Goal: Task Accomplishment & Management: Use online tool/utility

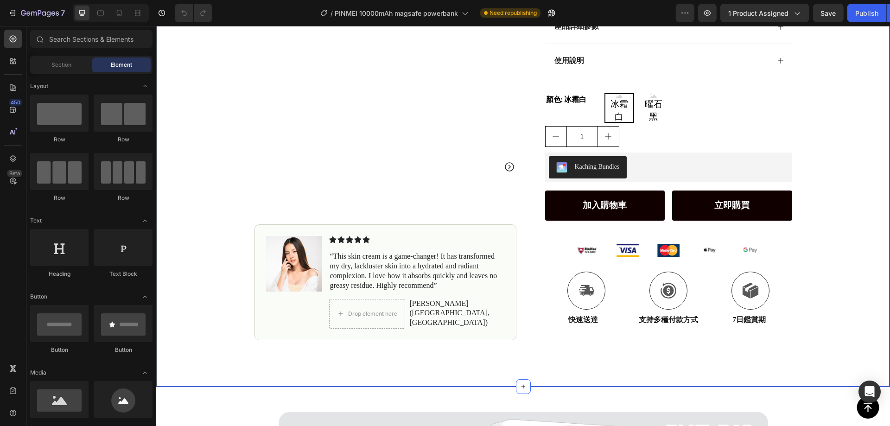
scroll to position [185, 0]
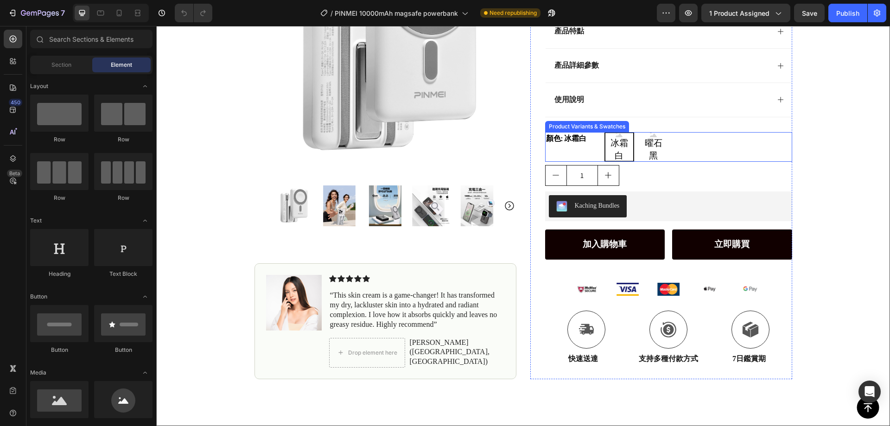
click at [617, 149] on span "冰霜白" at bounding box center [620, 149] width 28 height 25
click at [605, 132] on input "冰霜白 冰霜白 冰霜白" at bounding box center [604, 132] width 0 height 0
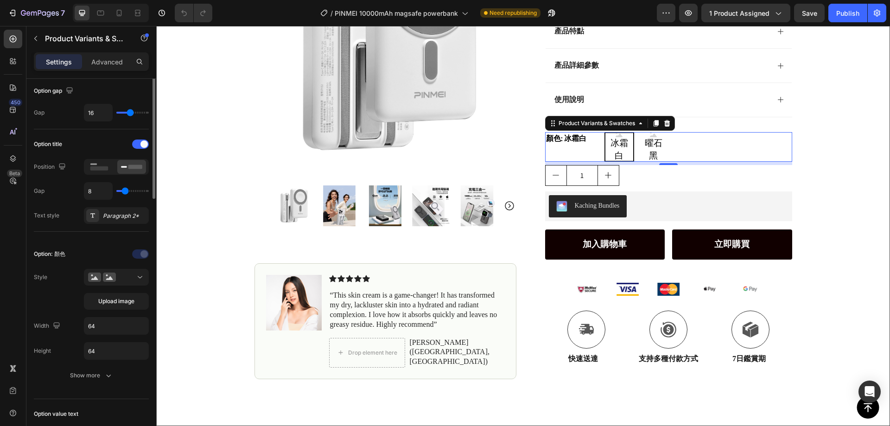
scroll to position [139, 0]
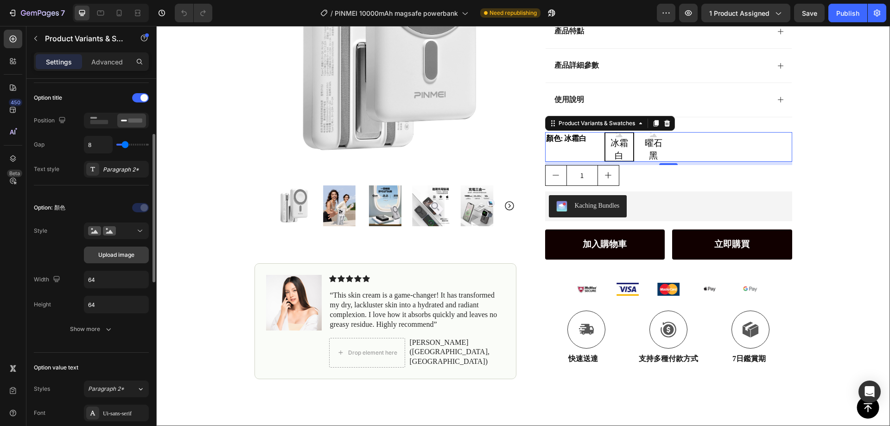
click at [129, 257] on span "Upload image" at bounding box center [116, 255] width 36 height 8
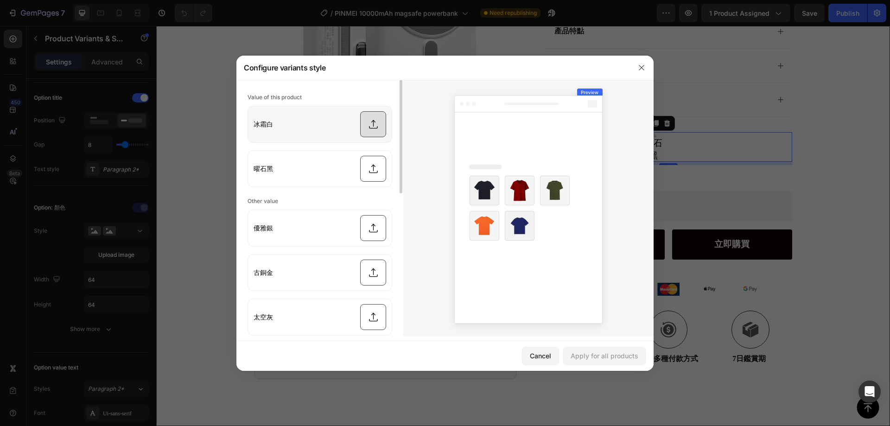
click at [319, 130] on input "file" at bounding box center [320, 124] width 144 height 36
type input "C:\fakepath\磁吸支架快充行動電源充電寶pd3.0powerbank_画板 1.jpg"
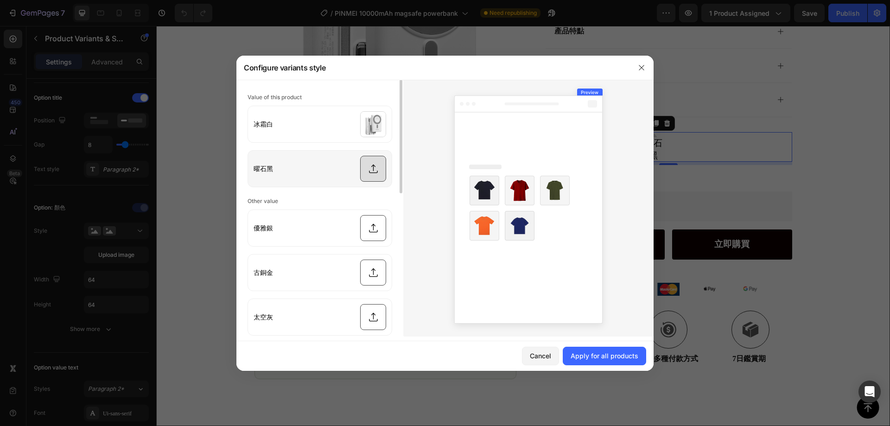
click at [378, 167] on input "file" at bounding box center [320, 169] width 144 height 36
type input "C:\fakepath\黑色磁吸支架快充行動電源充電寶pd3.0powerbank.png"
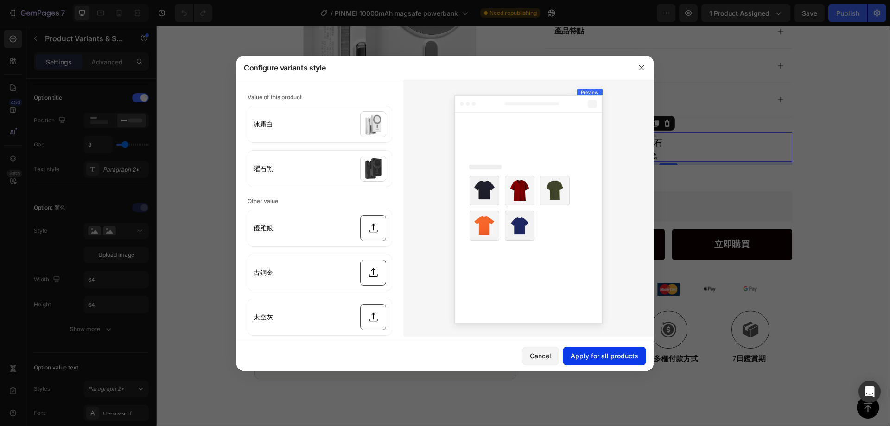
click at [612, 359] on div "Apply for all products" at bounding box center [605, 356] width 68 height 10
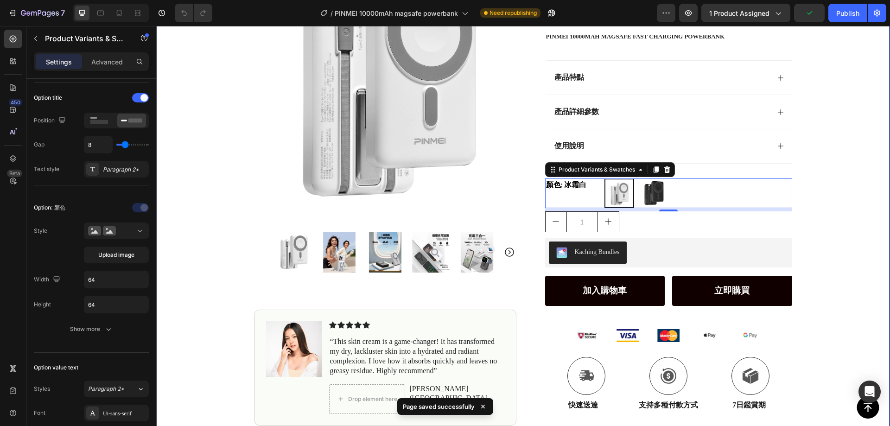
click at [847, 177] on div "Icon Free Shipping Today Only Text Block Row Icon 84,000+ Happy Customer Text B…" at bounding box center [523, 165] width 733 height 519
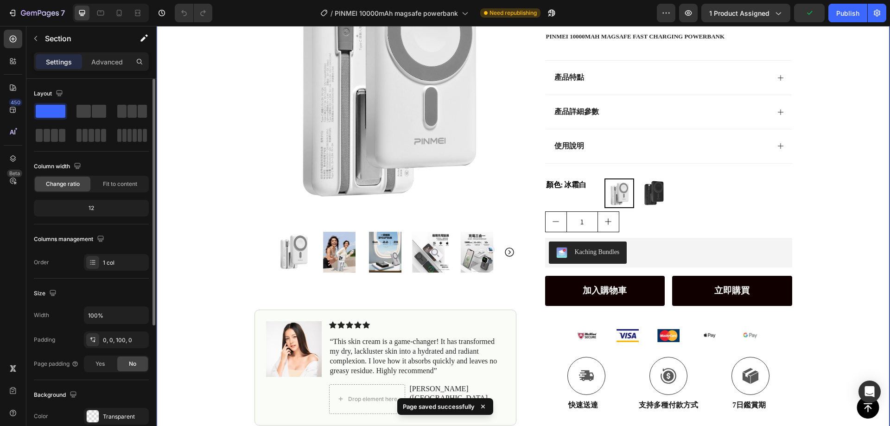
scroll to position [0, 0]
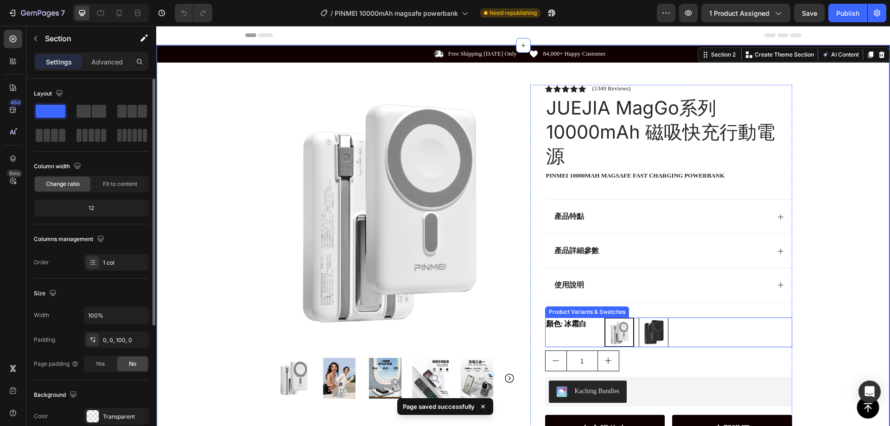
click at [658, 327] on img at bounding box center [653, 332] width 29 height 29
click at [639, 318] on input "曜石黑 曜石黑" at bounding box center [638, 317] width 0 height 0
radio input "true"
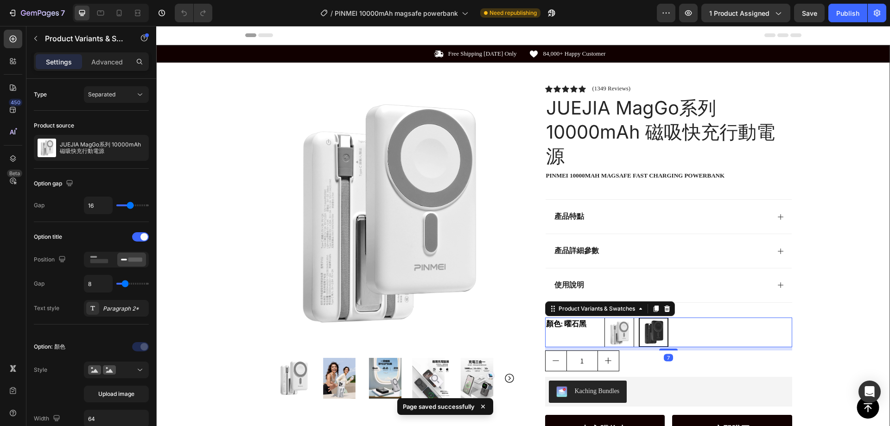
click at [619, 327] on img at bounding box center [619, 332] width 29 height 29
click at [605, 318] on input "冰霜白 冰霜白" at bounding box center [604, 317] width 0 height 0
radio input "true"
drag, startPoint x: 657, startPoint y: 333, endPoint x: 642, endPoint y: 334, distance: 14.8
click at [657, 333] on img at bounding box center [653, 332] width 29 height 29
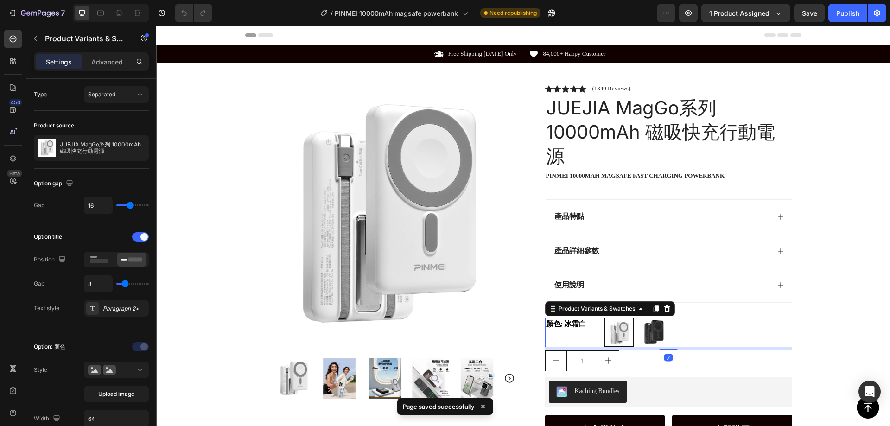
click at [639, 318] on input "曜石黑 曜石黑" at bounding box center [638, 317] width 0 height 0
radio input "true"
click at [626, 332] on img at bounding box center [619, 332] width 29 height 29
click at [605, 318] on input "冰霜白 冰霜白" at bounding box center [604, 317] width 0 height 0
radio input "true"
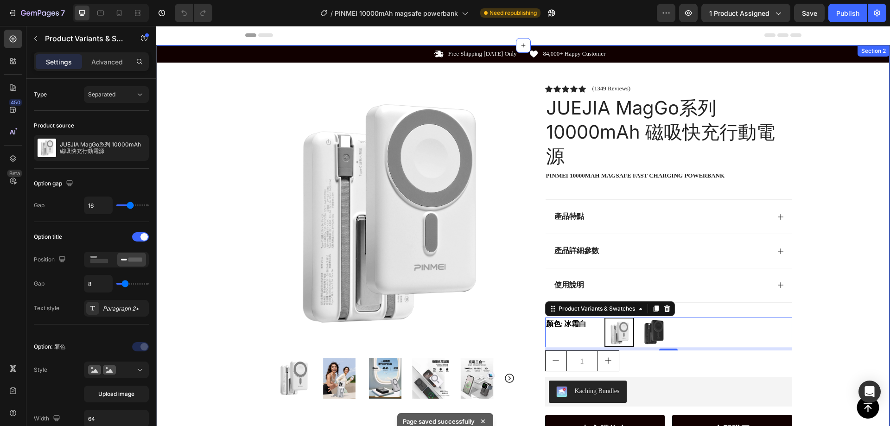
click at [836, 248] on div "Icon Free Shipping Today Only Text Block Row Icon 84,000+ Happy Customer Text B…" at bounding box center [523, 304] width 733 height 519
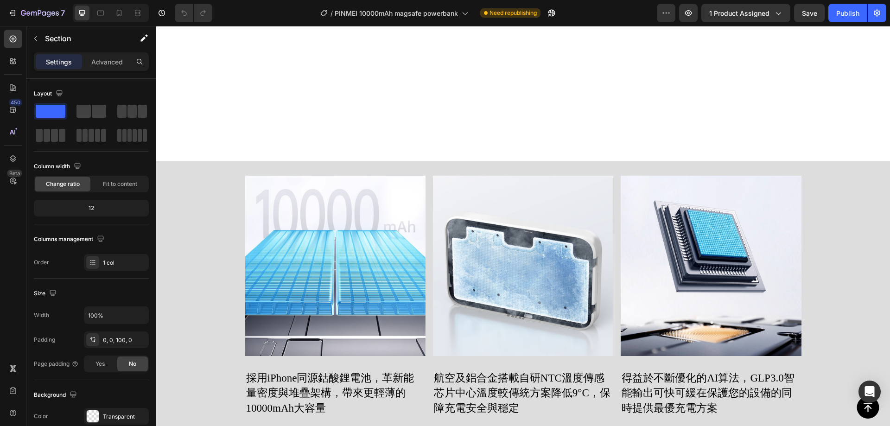
scroll to position [1122, 0]
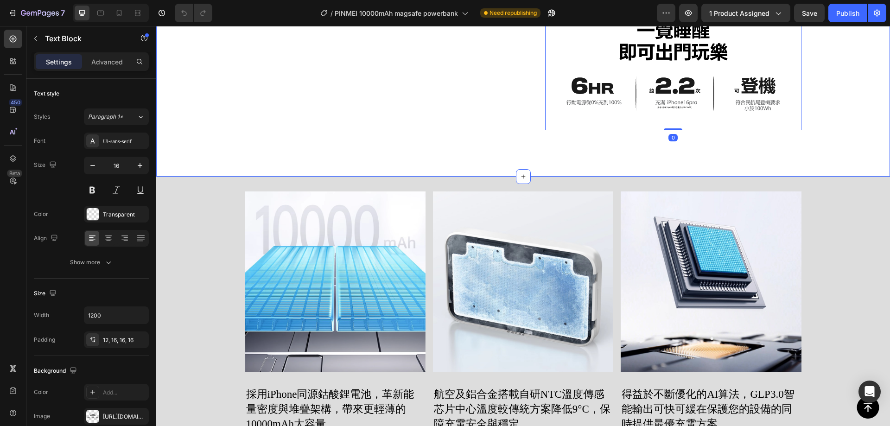
scroll to position [891, 0]
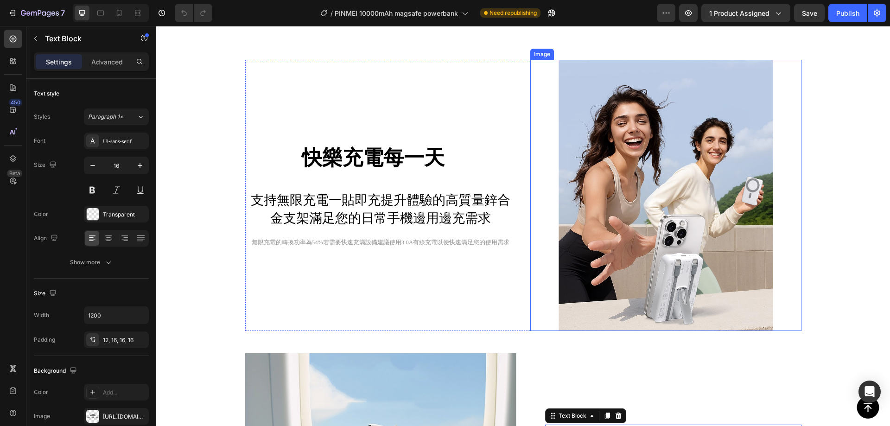
click at [624, 205] on img at bounding box center [665, 195] width 271 height 271
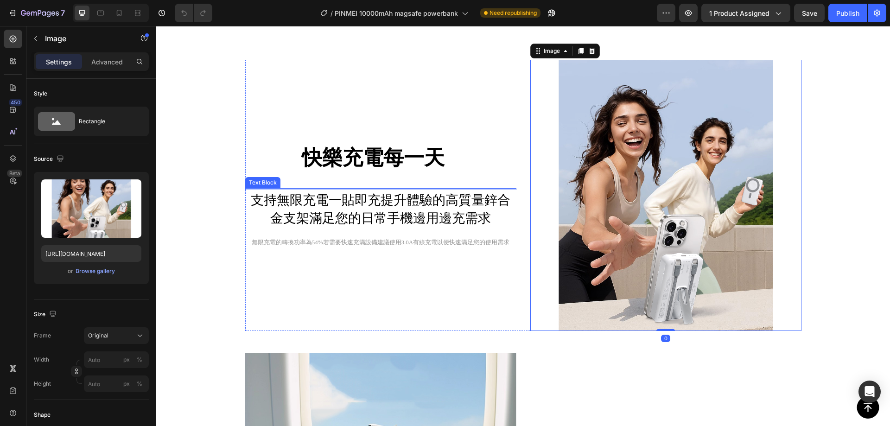
click at [447, 188] on div at bounding box center [380, 189] width 271 height 2
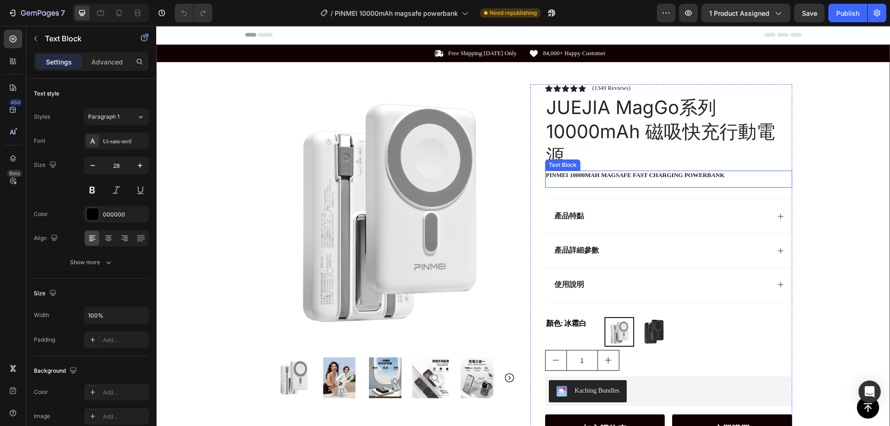
scroll to position [0, 0]
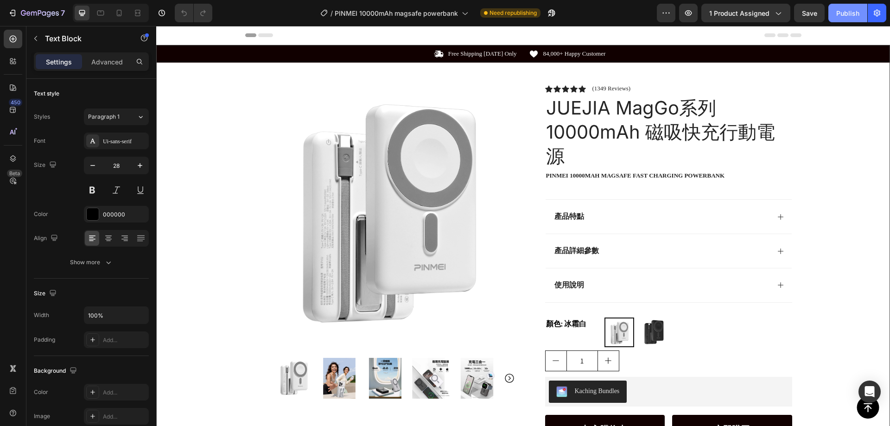
click at [842, 14] on div "Publish" at bounding box center [847, 13] width 23 height 10
click at [664, 16] on icon "button" at bounding box center [666, 12] width 9 height 9
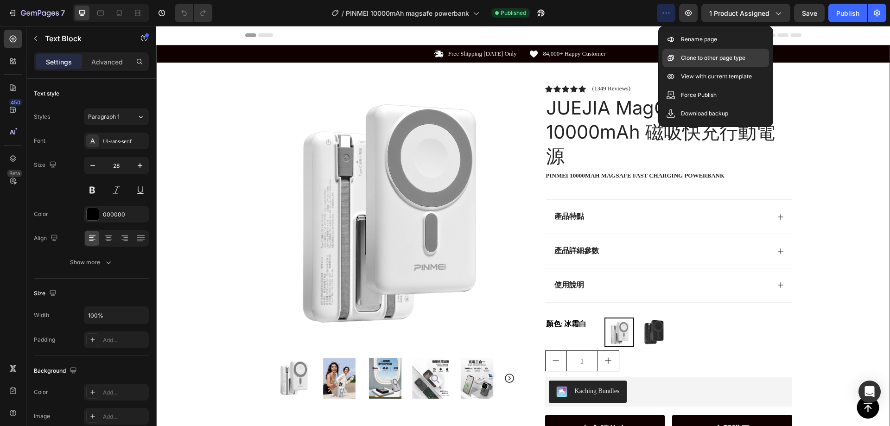
click at [734, 64] on div "Clone to other page type" at bounding box center [716, 58] width 107 height 19
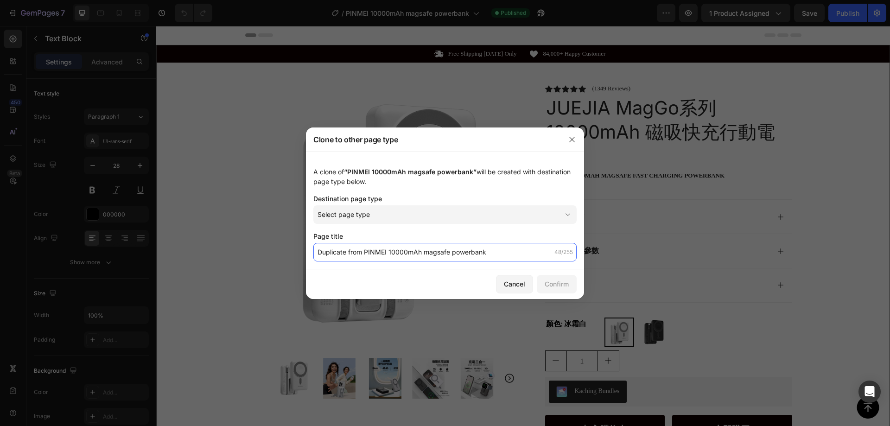
click at [461, 259] on input "Duplicate from PINMEI 10000mAh magsafe powerbank" at bounding box center [444, 252] width 263 height 19
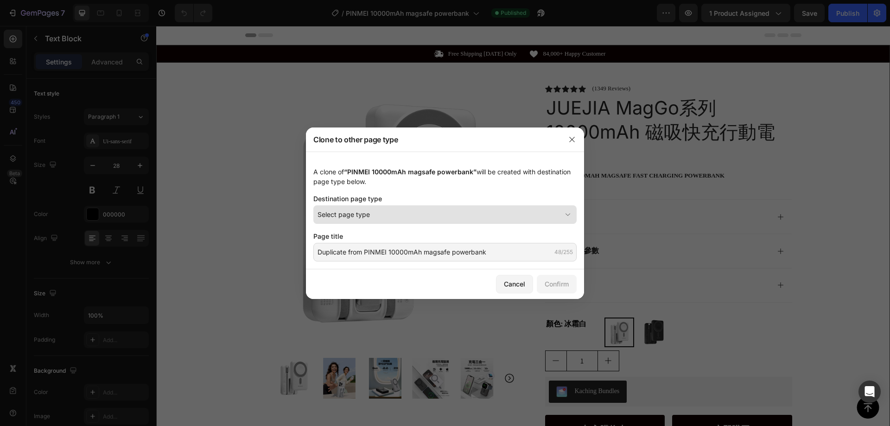
click at [501, 213] on div "Select page type" at bounding box center [440, 215] width 244 height 10
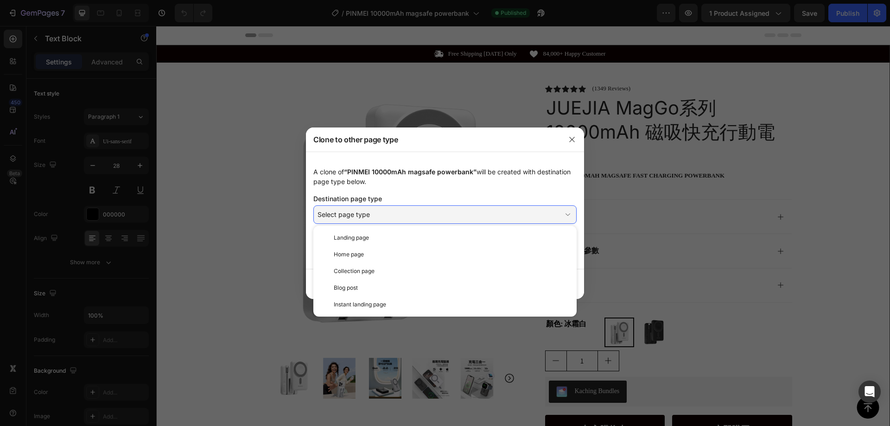
click at [482, 162] on div "A clone of “PINMEI 10000mAh magsafe powerbank” will be created with destination…" at bounding box center [445, 211] width 278 height 118
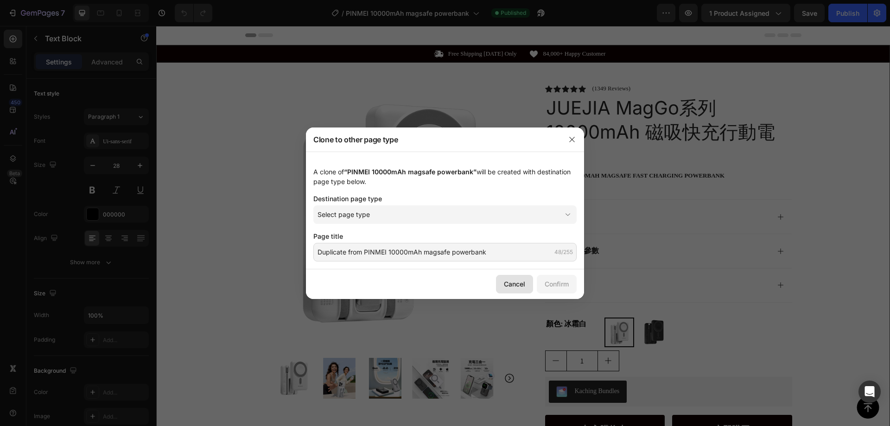
click at [517, 287] on div "Cancel" at bounding box center [514, 284] width 21 height 10
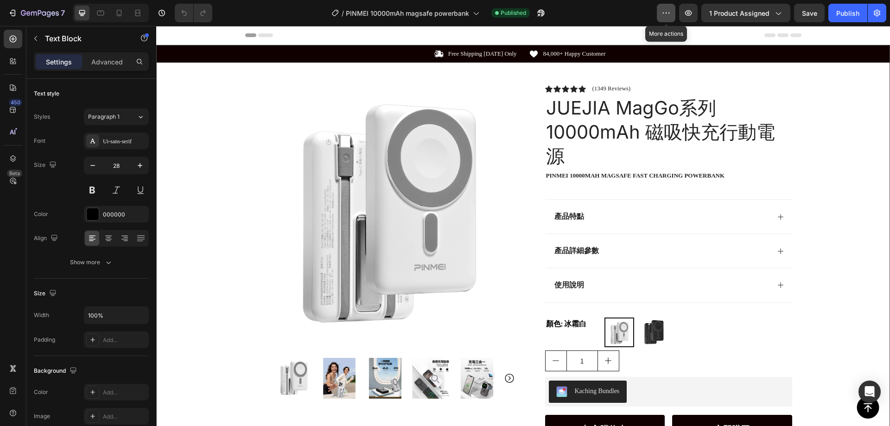
click at [670, 11] on icon "button" at bounding box center [666, 12] width 9 height 9
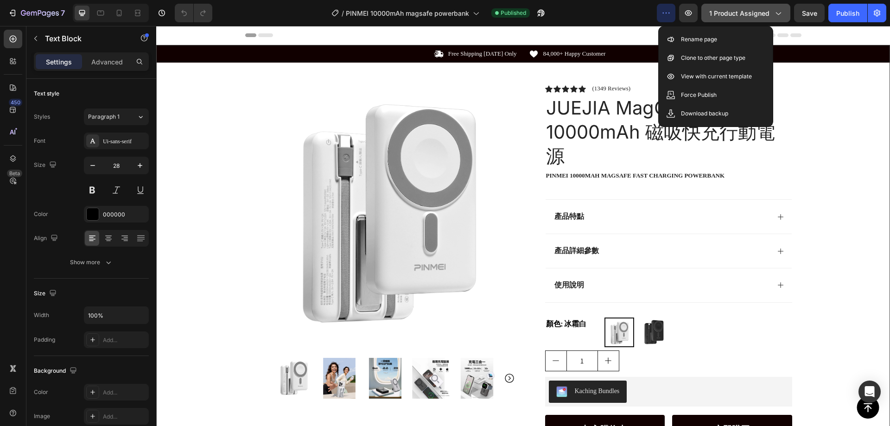
click at [779, 11] on icon "button" at bounding box center [777, 12] width 9 height 9
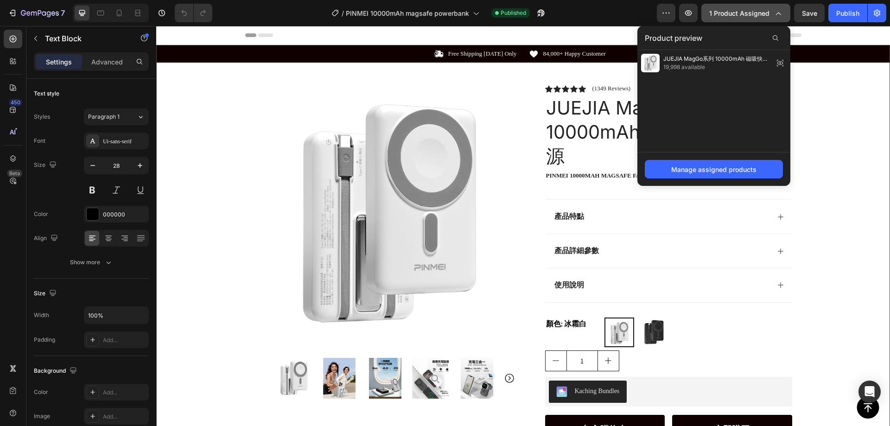
click at [778, 13] on icon "button" at bounding box center [777, 12] width 9 height 9
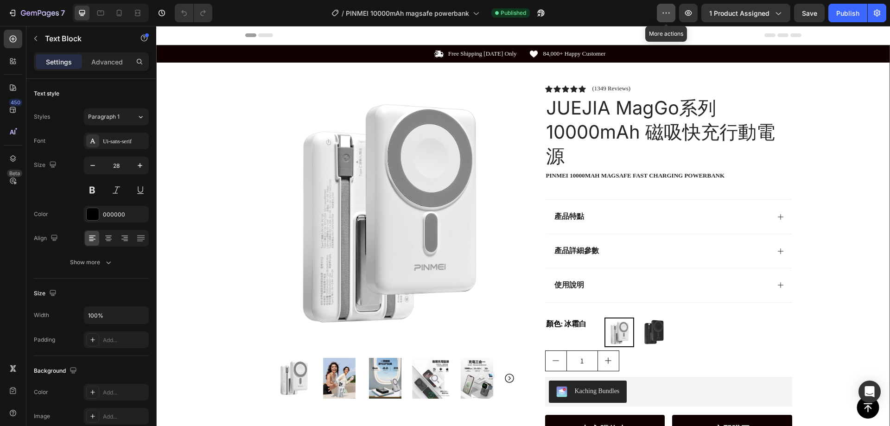
click at [668, 15] on icon "button" at bounding box center [666, 12] width 9 height 9
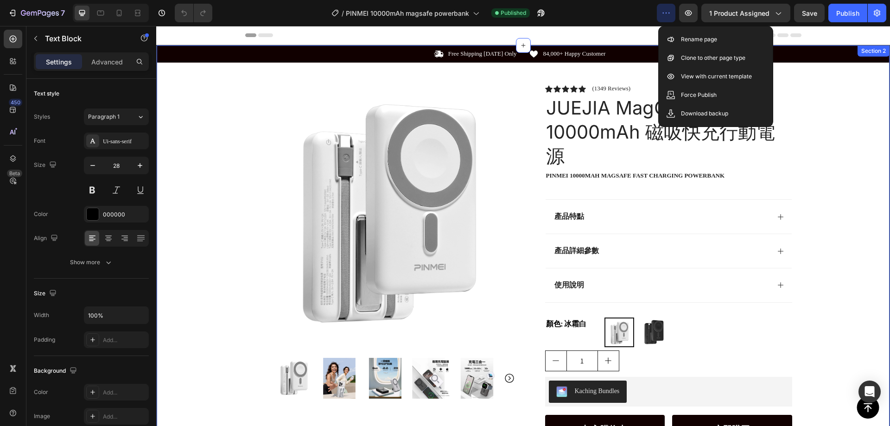
click at [840, 153] on div "Icon Free Shipping Today Only Text Block Row Icon 84,000+ Happy Customer Text B…" at bounding box center [523, 304] width 733 height 519
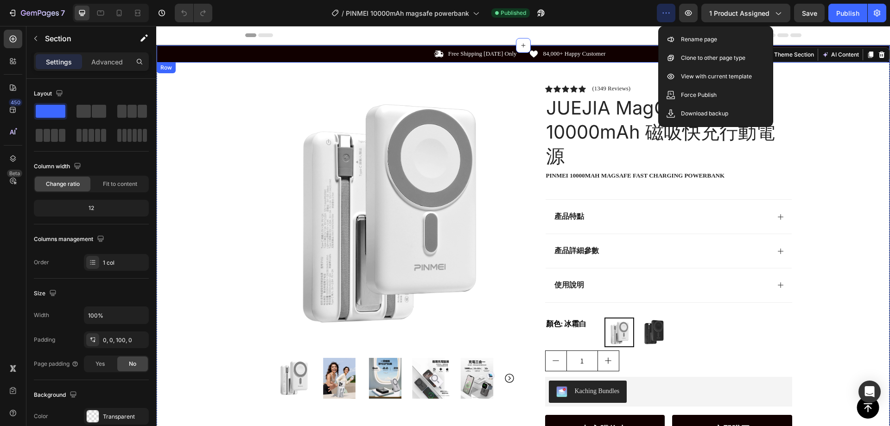
click at [211, 54] on div "Icon Free Shipping [DATE] Only Text Block Row Icon 84,000+ Happy Customer Text …" at bounding box center [523, 54] width 733 height 10
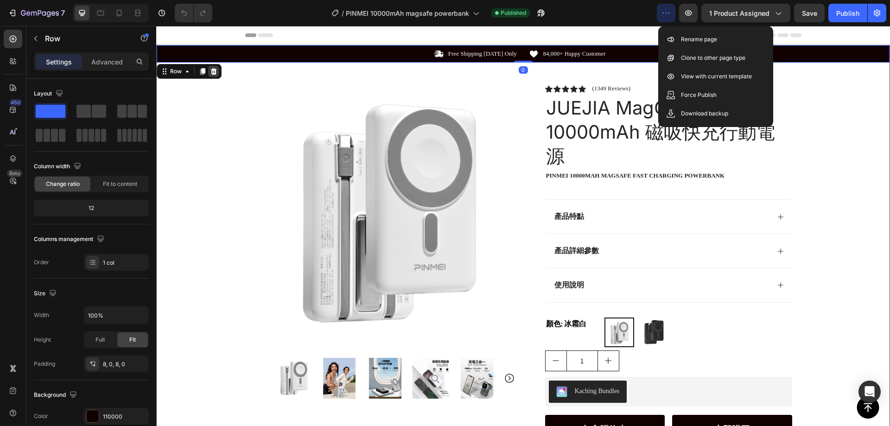
click at [216, 70] on icon at bounding box center [213, 71] width 7 height 7
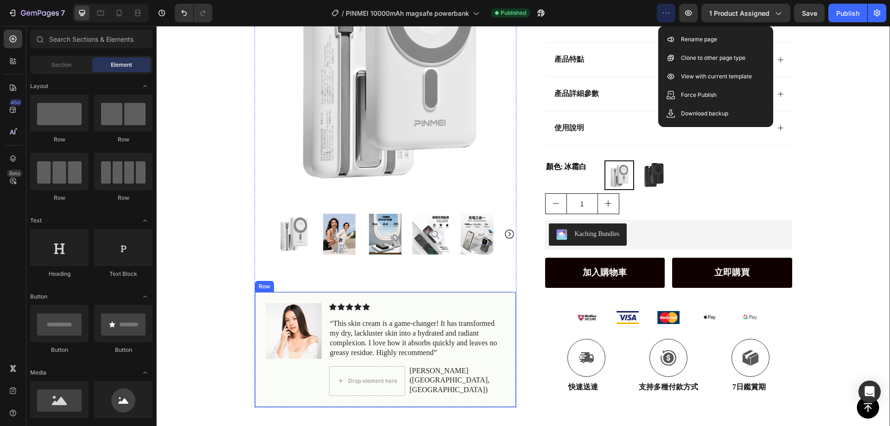
scroll to position [278, 0]
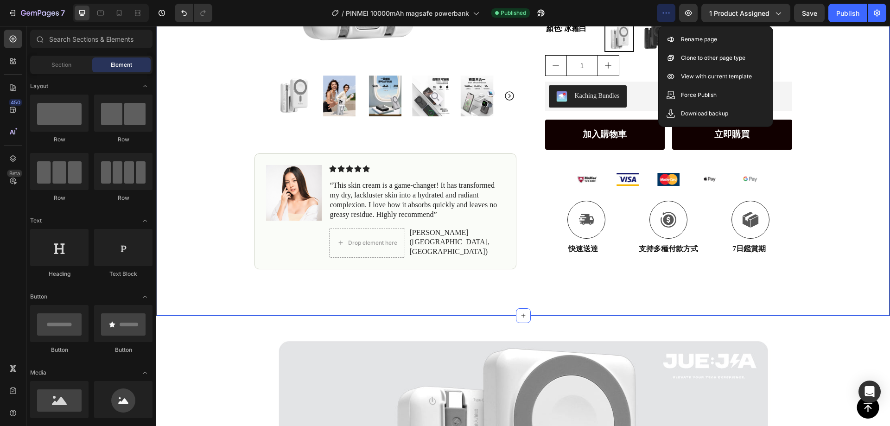
click at [216, 154] on div "Product Images Image Icon Icon Icon Icon Icon Icon List “This skin cream is a g…" at bounding box center [523, 18] width 733 height 502
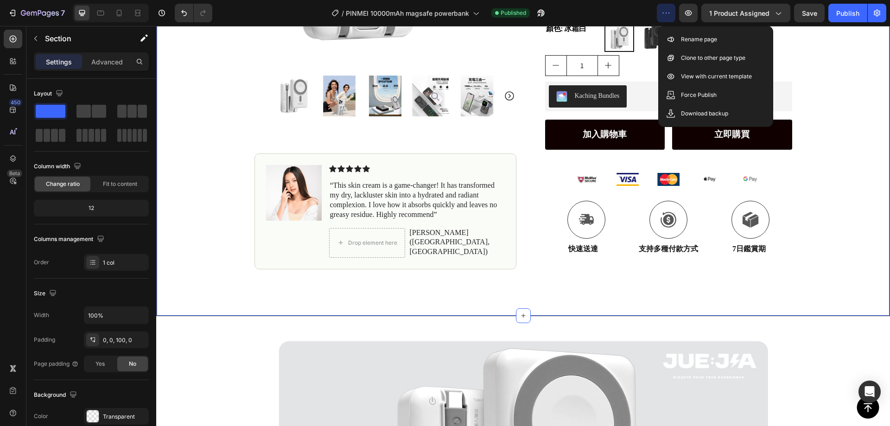
drag, startPoint x: 850, startPoint y: 55, endPoint x: 827, endPoint y: 54, distance: 23.7
click at [849, 55] on div "Product Images Image Icon Icon Icon Icon Icon Icon List “This skin cream is a g…" at bounding box center [523, 18] width 733 height 502
click at [658, 14] on button "button" at bounding box center [666, 13] width 19 height 19
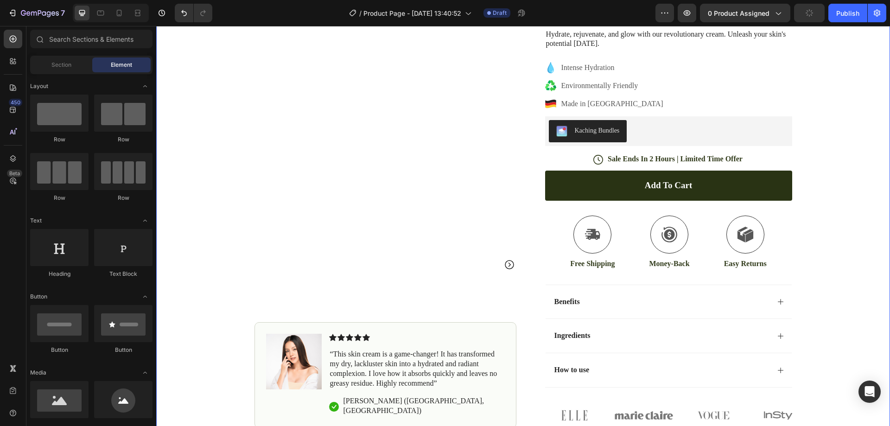
scroll to position [139, 0]
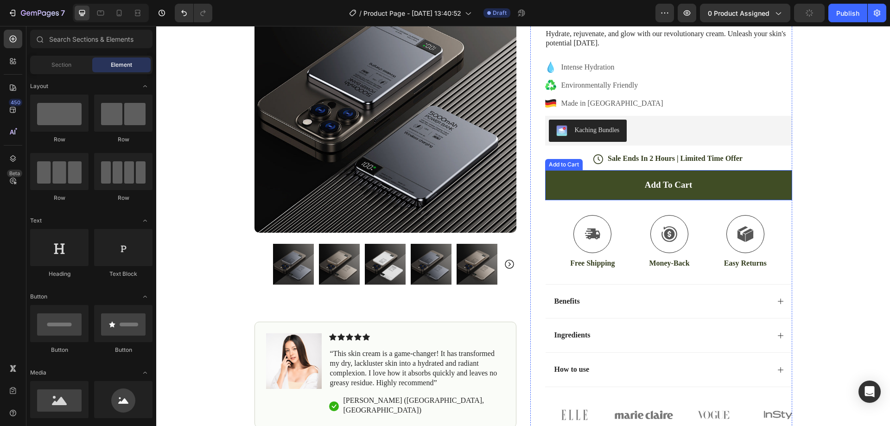
click at [765, 186] on button "Add to cart" at bounding box center [668, 185] width 247 height 30
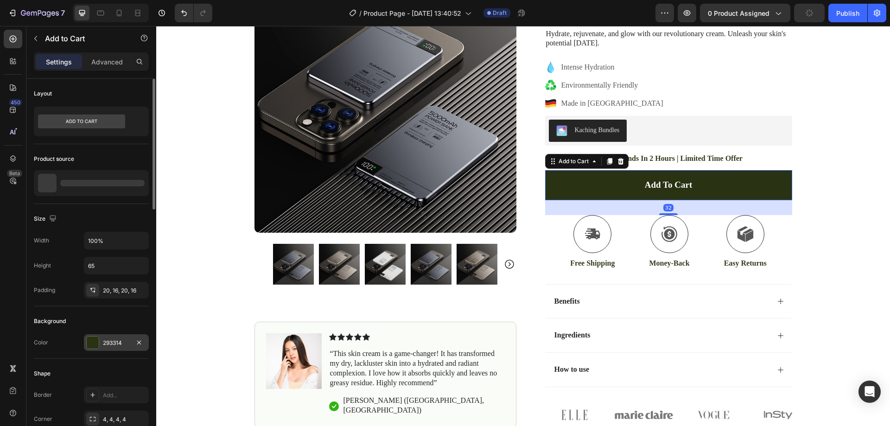
click at [96, 346] on div at bounding box center [93, 343] width 12 height 12
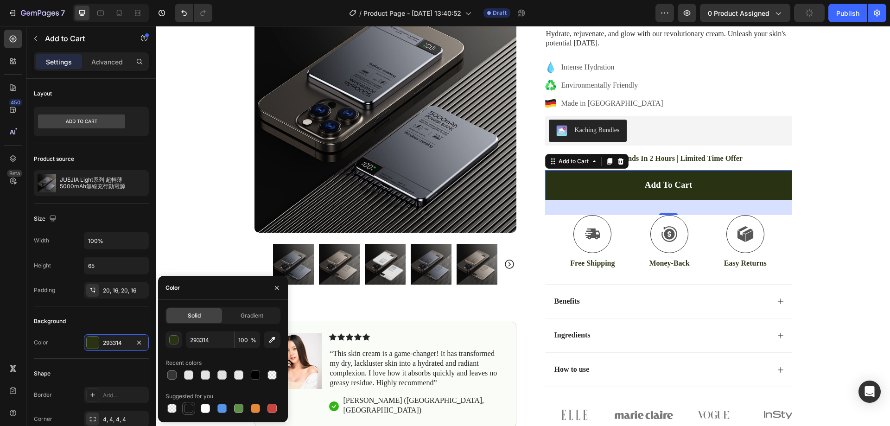
click at [187, 409] on div at bounding box center [188, 408] width 9 height 9
type input "151515"
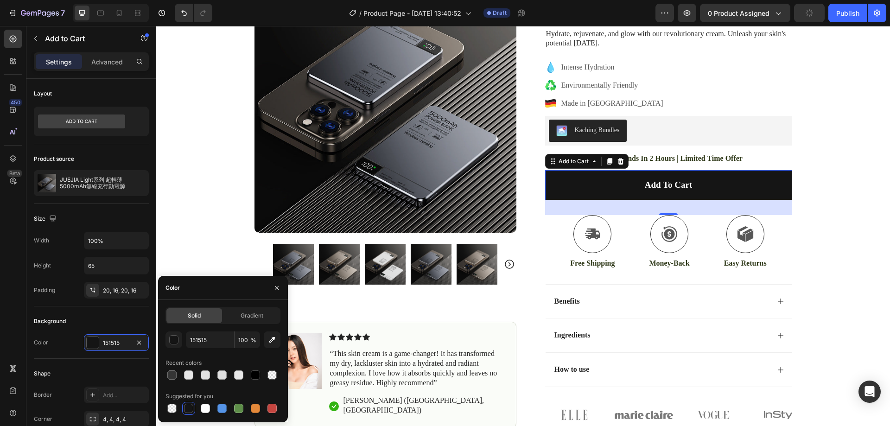
click at [184, 185] on div "Icon Free Shipping [DATE] Only Text Block Row Icon 84,000+ Happy Customer Text …" at bounding box center [523, 167] width 734 height 522
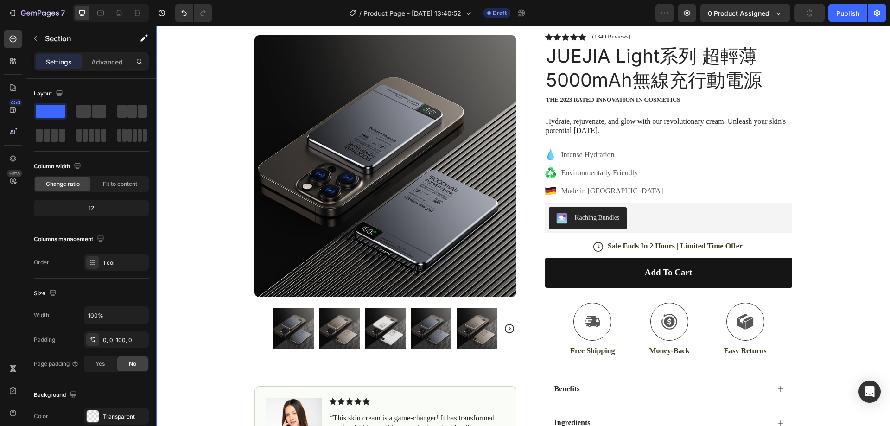
scroll to position [0, 0]
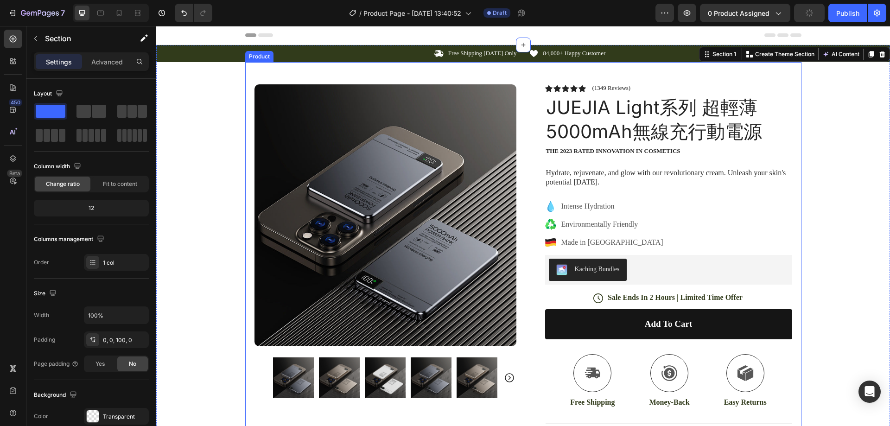
click at [297, 55] on div "Icon Free Shipping [DATE] Only Text Block Row" at bounding box center [381, 54] width 273 height 10
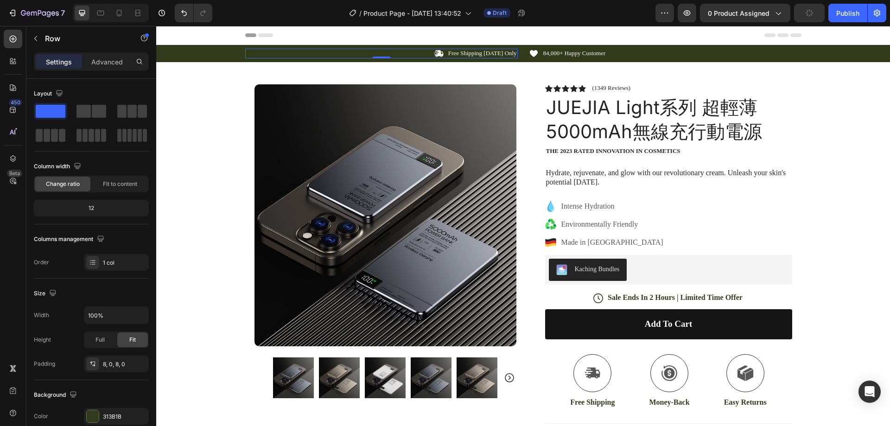
click at [200, 51] on div "Icon Free Shipping [DATE] Only Text Block Row 0 Icon 84,000+ Happy Customer Tex…" at bounding box center [523, 54] width 734 height 10
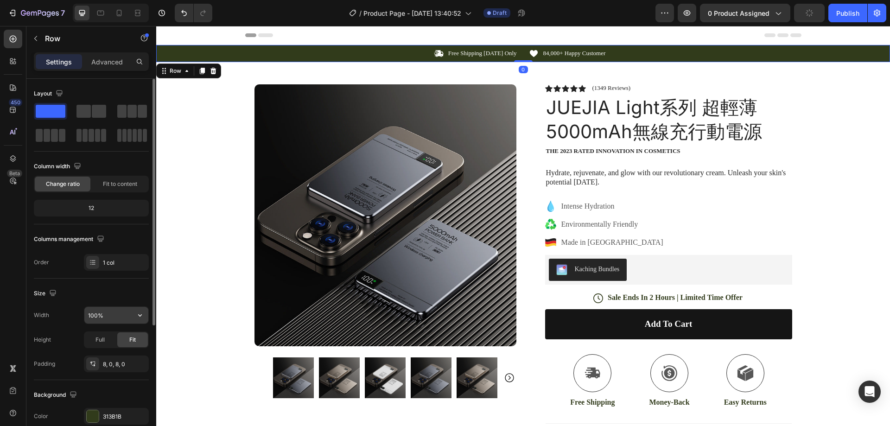
scroll to position [192, 0]
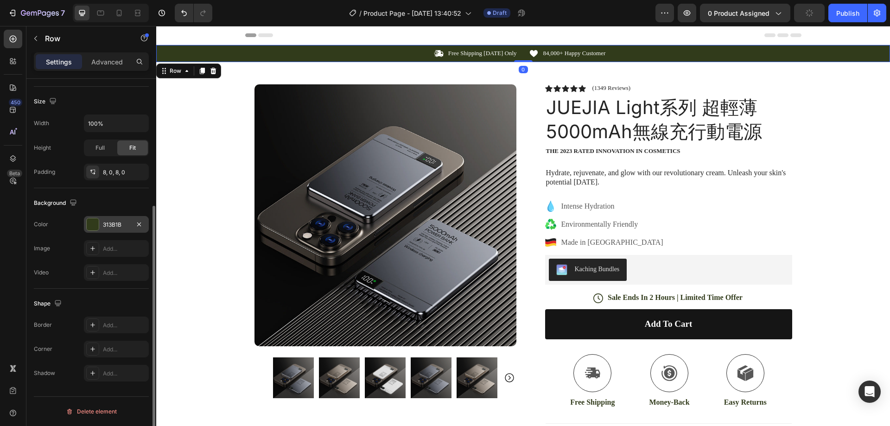
click at [90, 228] on div at bounding box center [93, 224] width 12 height 12
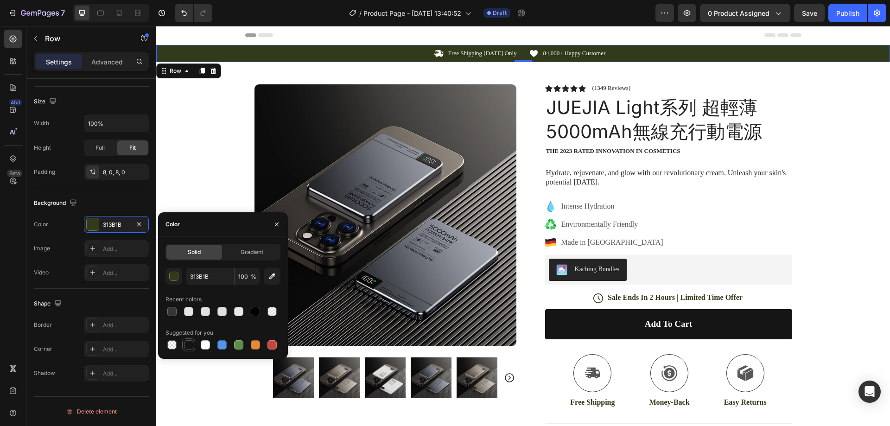
click at [190, 344] on div at bounding box center [188, 344] width 9 height 9
type input "151515"
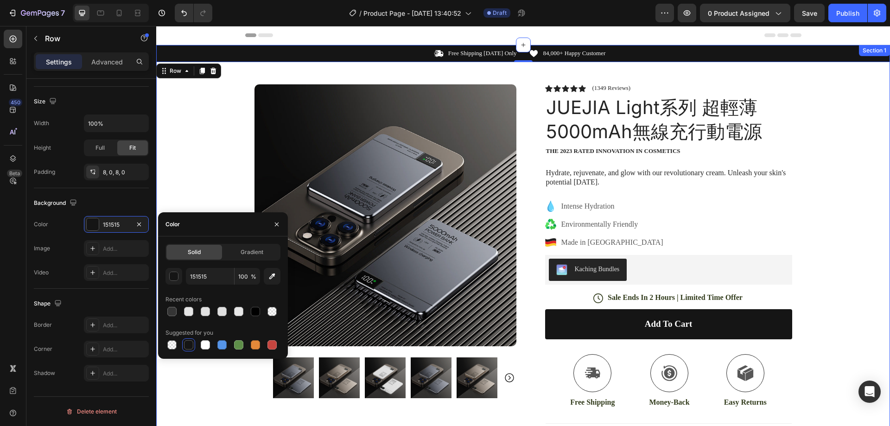
click at [230, 113] on div "Icon Free Shipping [DATE] Only Text Block Row Icon 84,000+ Happy Customer Text …" at bounding box center [523, 306] width 734 height 522
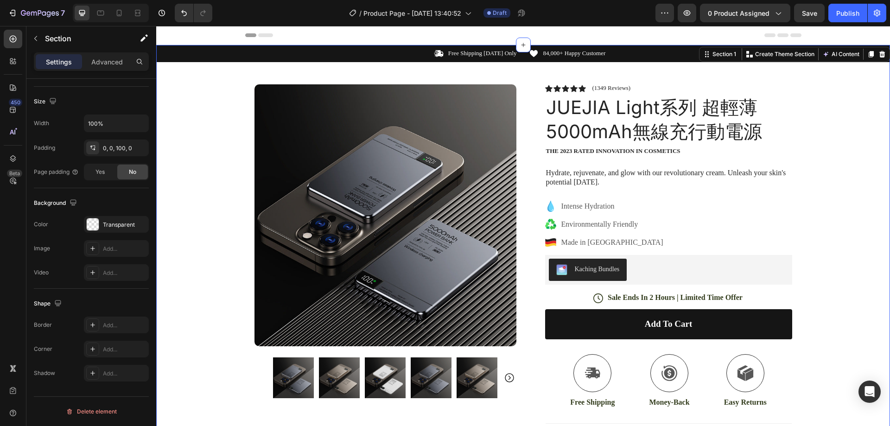
scroll to position [0, 0]
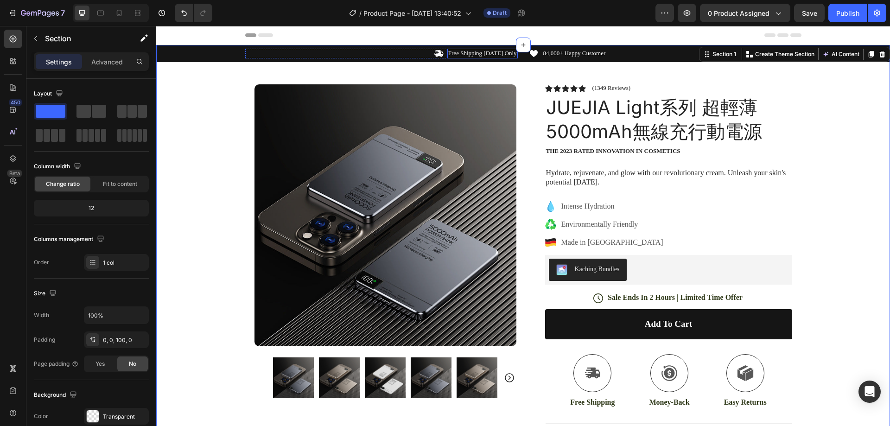
click at [453, 51] on p "Free Shipping [DATE] Only" at bounding box center [482, 54] width 69 height 8
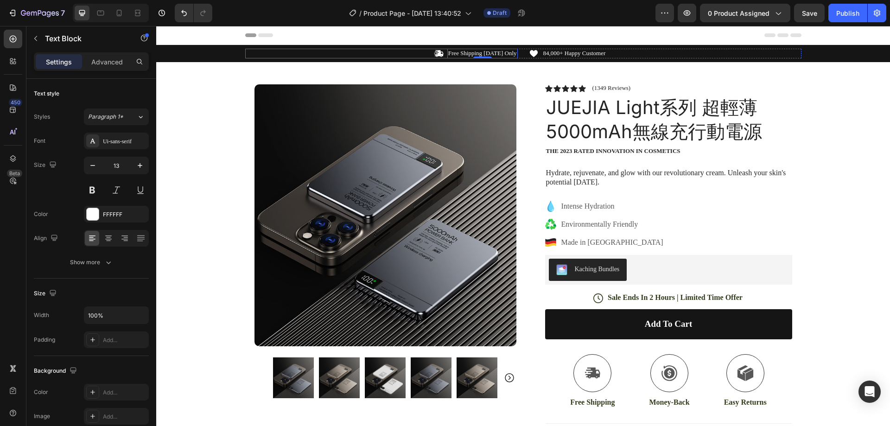
click at [280, 51] on div "Icon Free Shipping [DATE] Only Text Block 0 Row" at bounding box center [381, 54] width 273 height 10
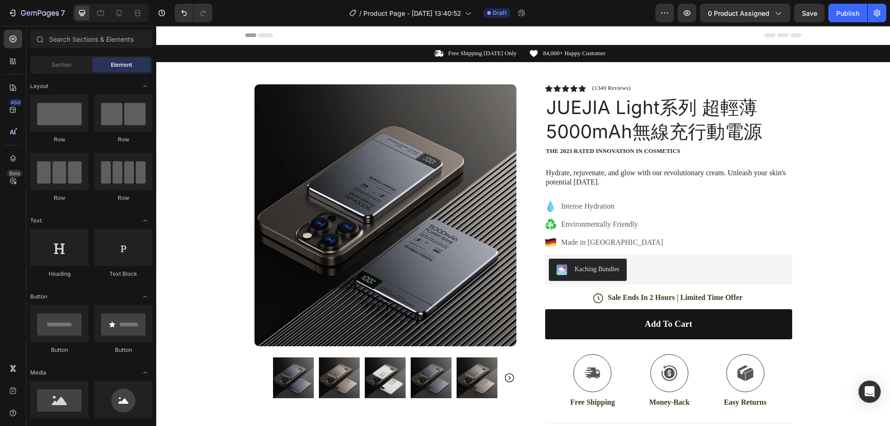
click at [224, 40] on div "Header" at bounding box center [523, 35] width 734 height 19
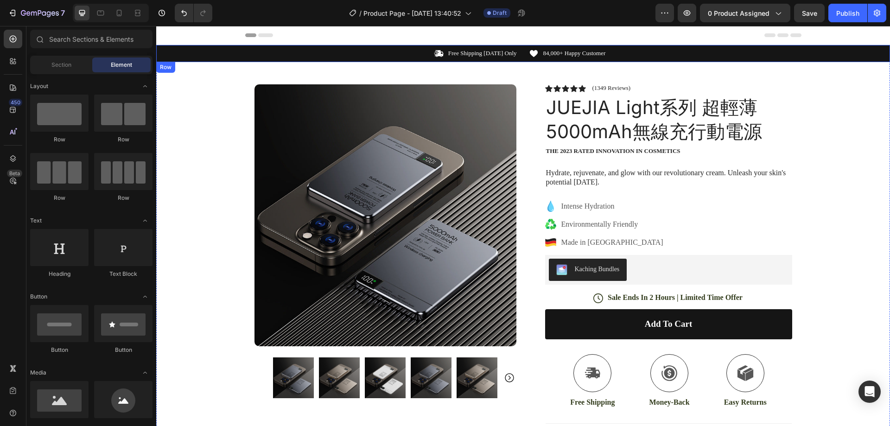
click at [191, 55] on div "Icon Free Shipping [DATE] Only Text Block Row Icon 84,000+ Happy Customer Text …" at bounding box center [523, 54] width 734 height 10
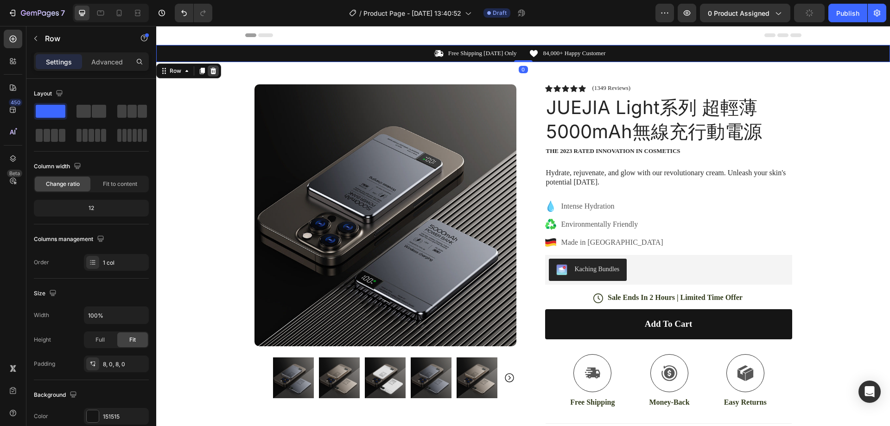
click at [210, 74] on icon at bounding box center [213, 70] width 7 height 7
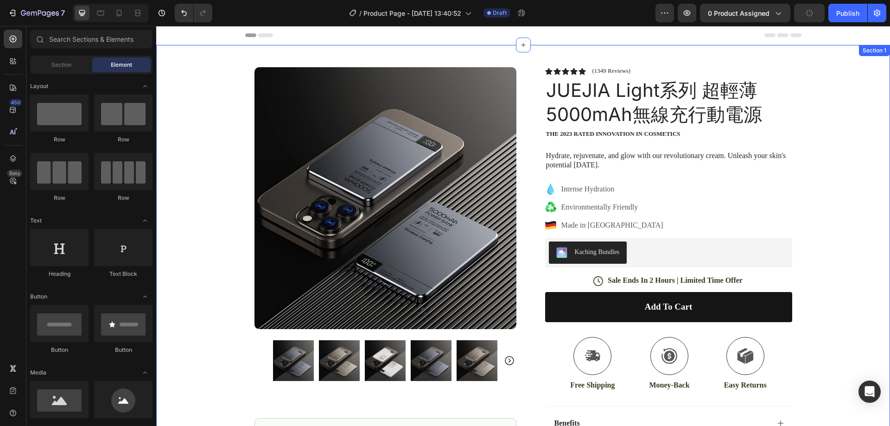
click at [216, 155] on div "Product Images Image Icon Icon Icon Icon Icon Icon List “This skin cream is a g…" at bounding box center [523, 297] width 734 height 505
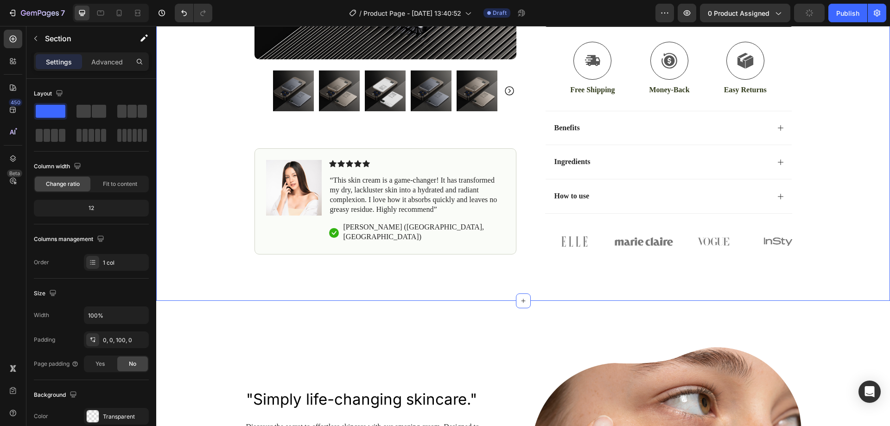
scroll to position [371, 0]
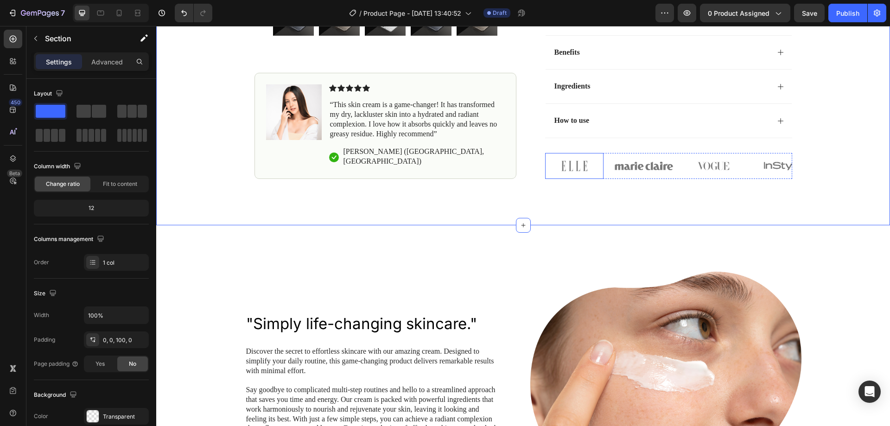
click at [566, 175] on img at bounding box center [574, 166] width 58 height 26
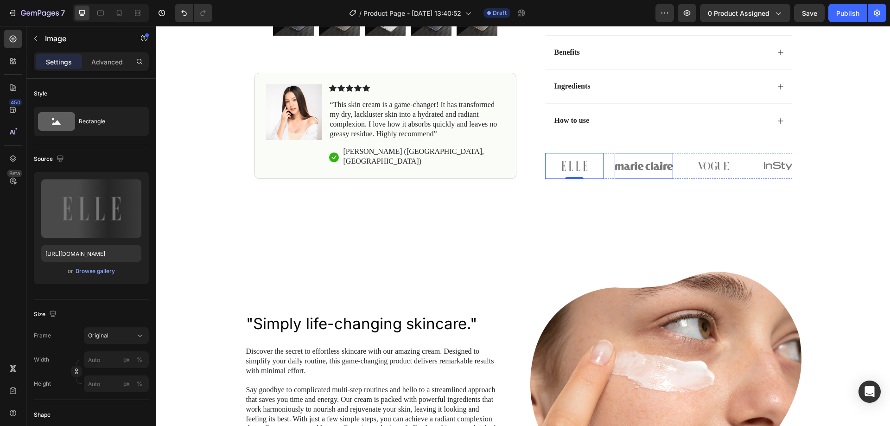
click at [654, 159] on img at bounding box center [644, 166] width 58 height 26
